Goal: Task Accomplishment & Management: Complete application form

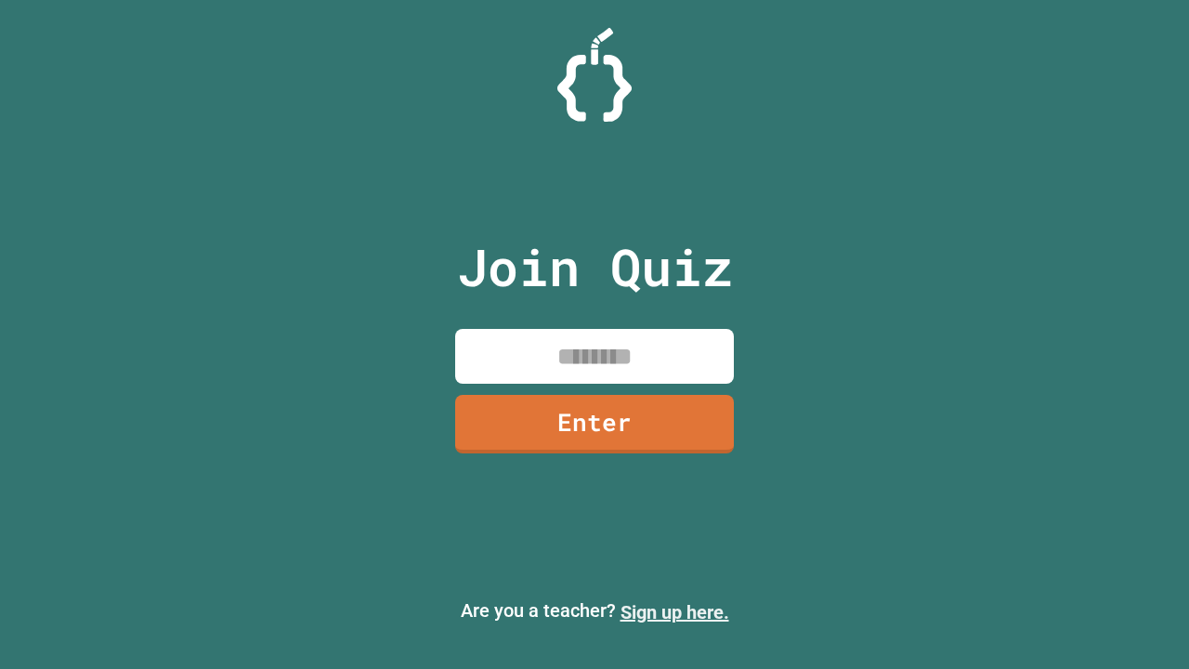
click at [674, 612] on link "Sign up here." at bounding box center [674, 612] width 109 height 22
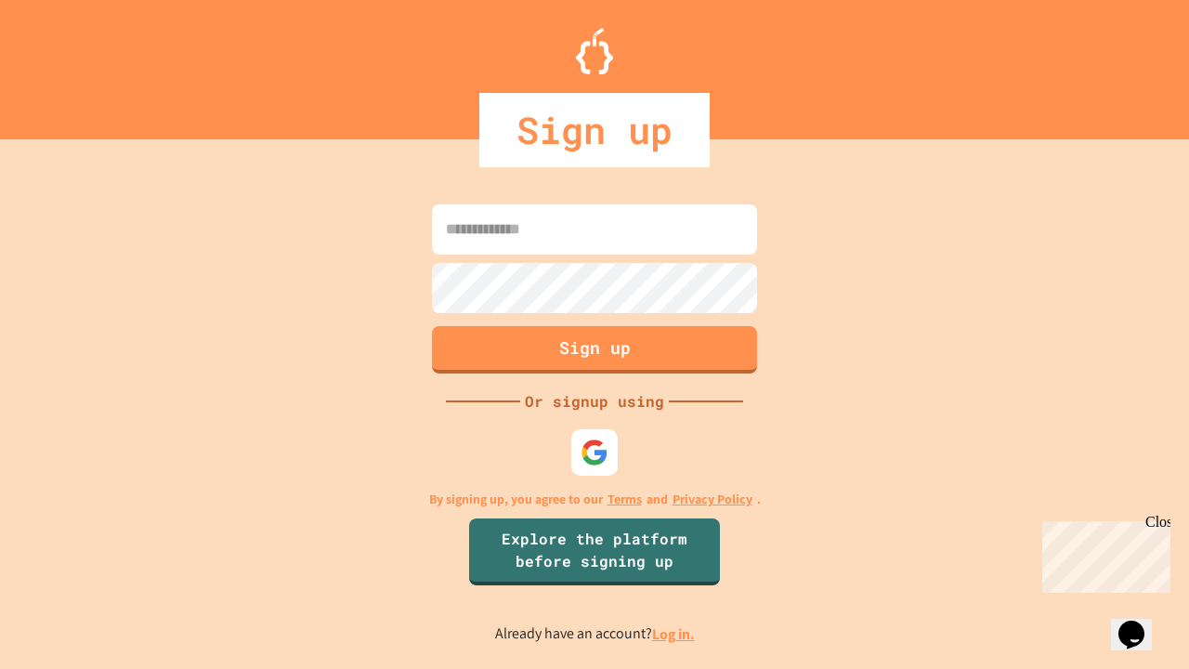
click at [674, 633] on link "Log in." at bounding box center [673, 634] width 43 height 20
